Goal: Transaction & Acquisition: Purchase product/service

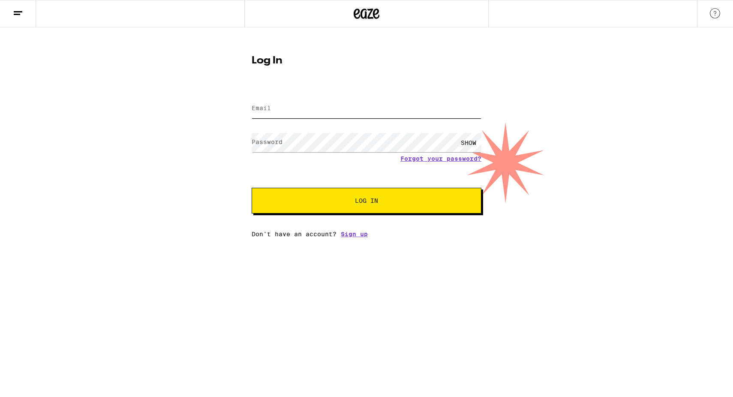
click at [366, 107] on input "Email" at bounding box center [367, 108] width 230 height 19
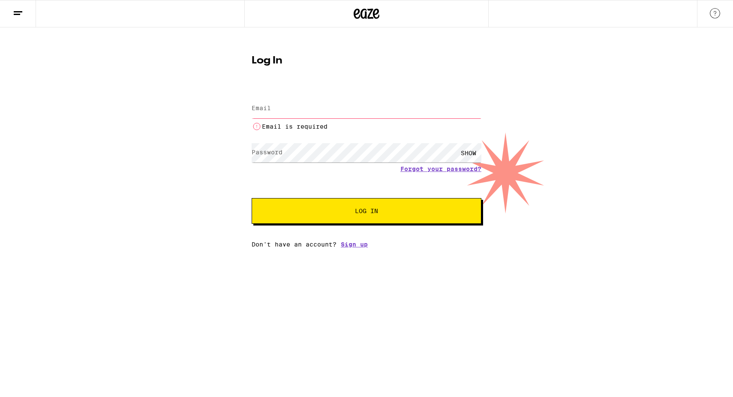
type input "[EMAIL_ADDRESS][DOMAIN_NAME]"
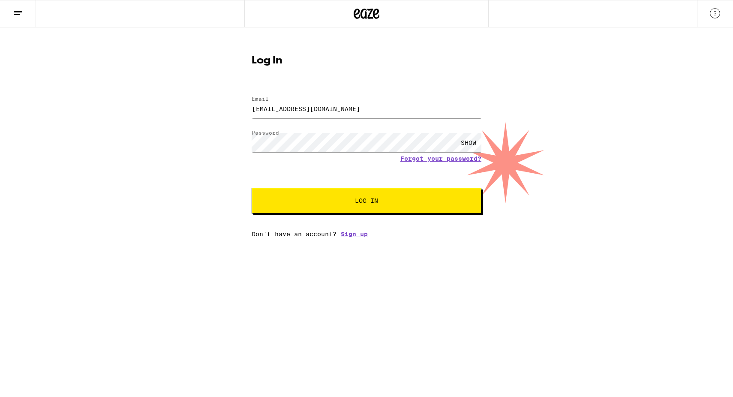
click at [337, 203] on span "Log In" at bounding box center [366, 201] width 160 height 6
